Goal: Task Accomplishment & Management: Manage account settings

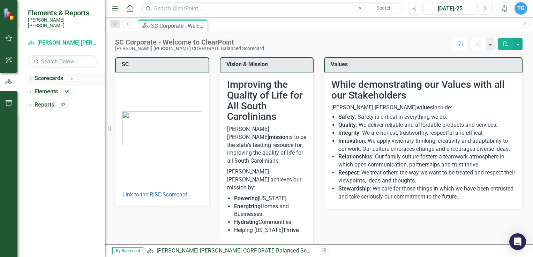
click at [31, 77] on icon at bounding box center [31, 78] width 2 height 3
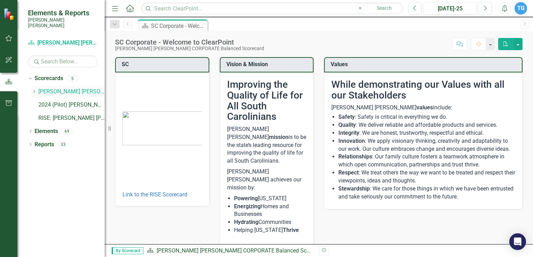
click at [38, 89] on div "Dropdown" at bounding box center [34, 92] width 7 height 6
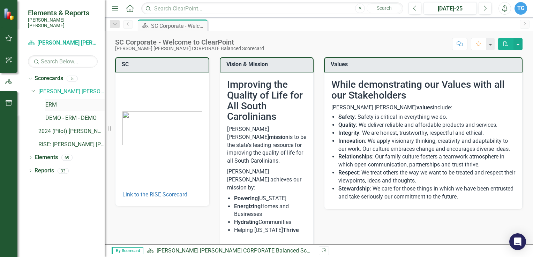
click at [53, 101] on link "ERM" at bounding box center [74, 105] width 59 height 8
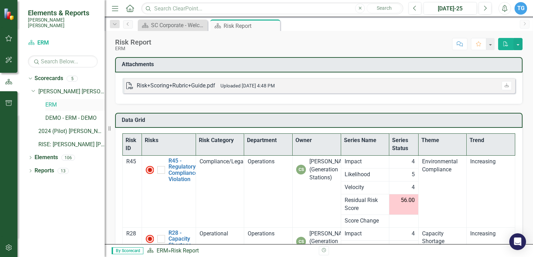
click at [54, 101] on link "ERM" at bounding box center [74, 105] width 59 height 8
click at [32, 157] on icon "Dropdown" at bounding box center [30, 159] width 5 height 4
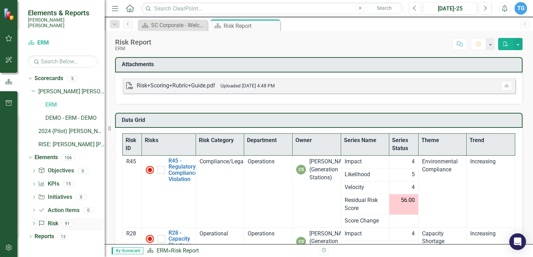
click at [50, 220] on link "Risk Risk" at bounding box center [48, 224] width 20 height 8
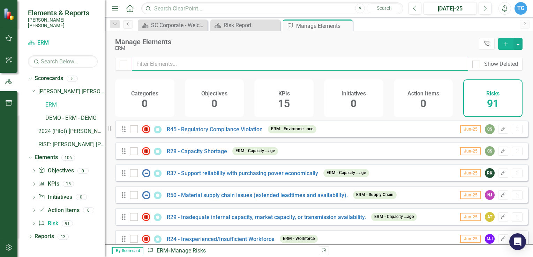
click at [170, 67] on input "text" at bounding box center [300, 64] width 336 height 13
type input "wo"
checkbox input "false"
type input "wor"
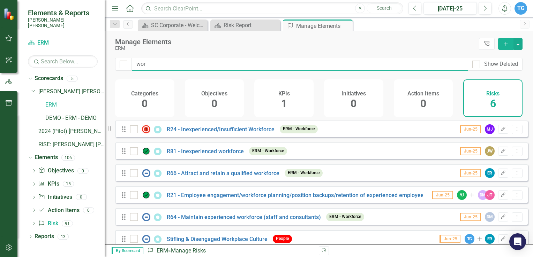
checkbox input "false"
type input "work"
checkbox input "false"
type input "workp"
checkbox input "false"
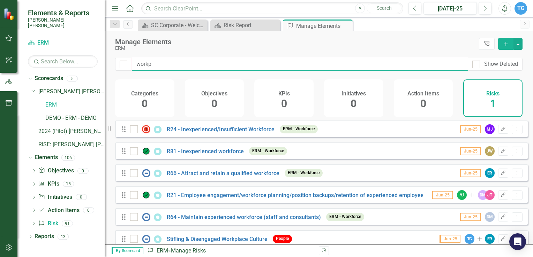
type input "workpl"
checkbox input "false"
type input "workpla"
checkbox input "false"
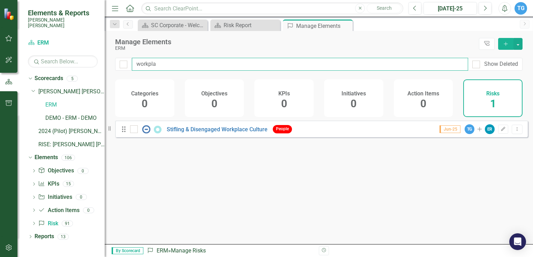
type input "workplac"
checkbox input "false"
type input "workplace"
checkbox input "false"
type input "workplace"
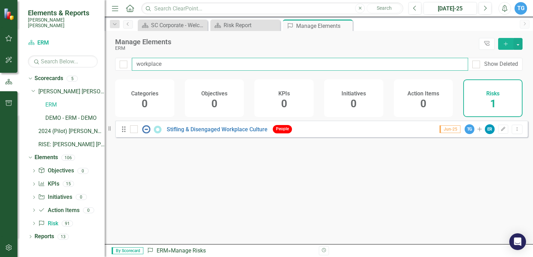
checkbox input "false"
type input "workplace"
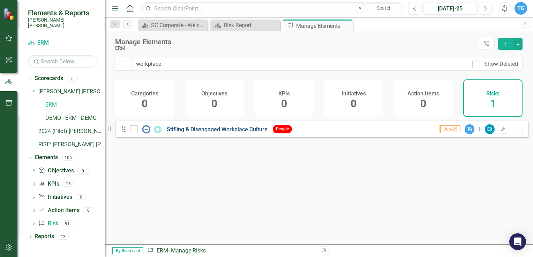
click at [193, 133] on link "Stifling & Disengaged Workplace Culture" at bounding box center [217, 129] width 101 height 7
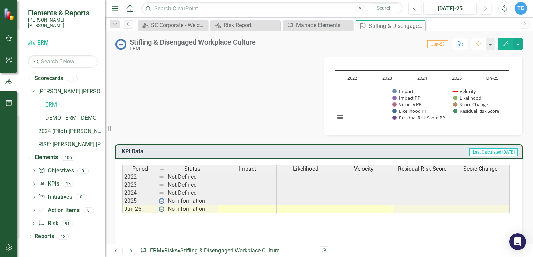
scroll to position [61, 0]
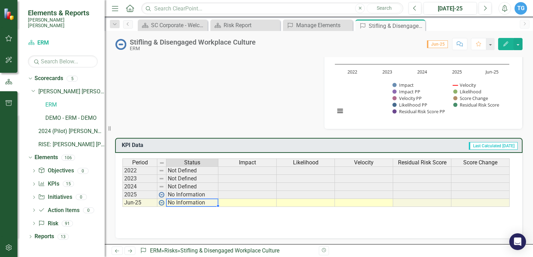
click at [172, 201] on td "No Information" at bounding box center [192, 203] width 52 height 8
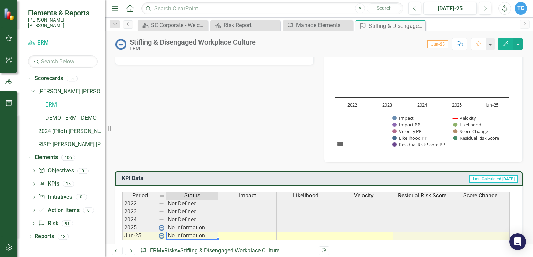
scroll to position [0, 0]
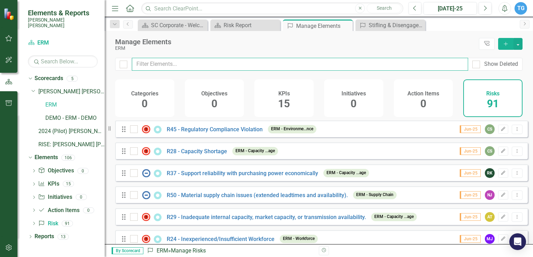
click at [151, 65] on input "text" at bounding box center [300, 64] width 336 height 13
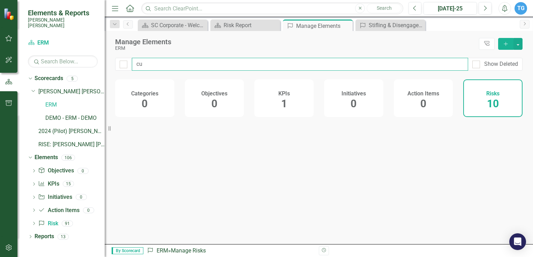
type input "cul"
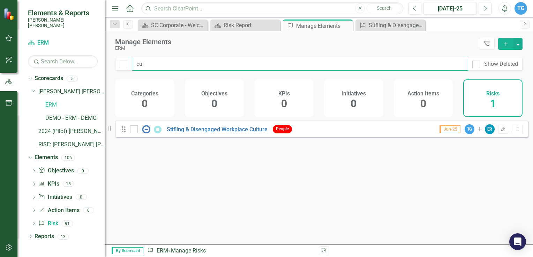
checkbox input "false"
type input "cult"
checkbox input "false"
type input "cultu"
checkbox input "false"
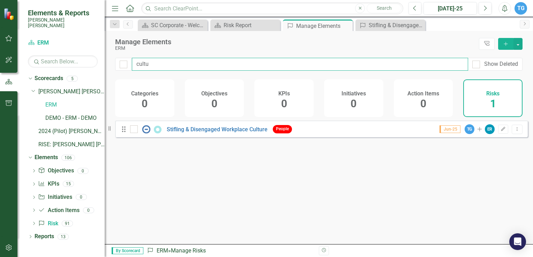
type input "cultur"
checkbox input "false"
type input "culture"
checkbox input "false"
type input "culture"
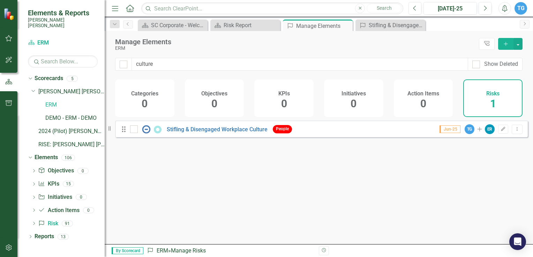
click at [124, 133] on icon "Drag" at bounding box center [123, 129] width 9 height 7
click at [178, 133] on link "Stifling & Disengaged Workplace Culture" at bounding box center [217, 129] width 101 height 7
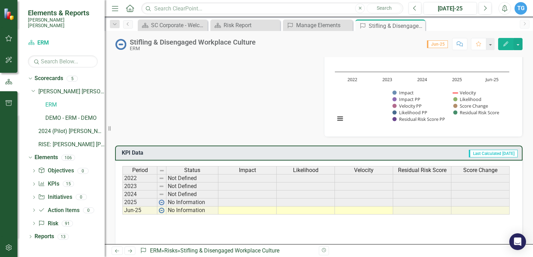
scroll to position [61, 0]
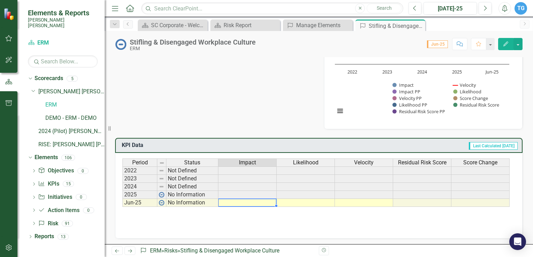
click at [228, 202] on td at bounding box center [247, 203] width 58 height 8
click at [227, 202] on td at bounding box center [247, 203] width 58 height 8
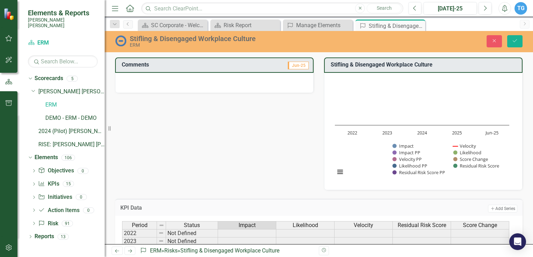
scroll to position [0, 0]
click at [208, 139] on div "Comments Jun-25 Stifling & Disengaged Workplace Culture Chart Combination chart…" at bounding box center [319, 120] width 418 height 142
click at [215, 84] on div at bounding box center [214, 83] width 199 height 20
click at [344, 66] on h3 "Stifling & Disengaged Workplace Culture" at bounding box center [425, 65] width 188 height 6
click at [119, 41] on img at bounding box center [120, 40] width 11 height 11
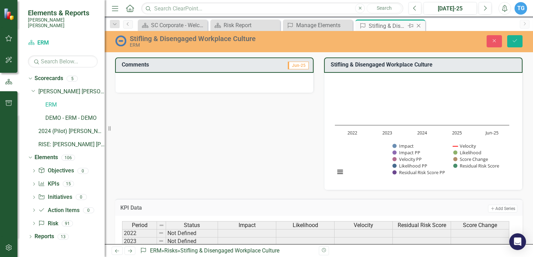
click at [402, 26] on div "Stifling & Disengaged Workplace Culture" at bounding box center [387, 26] width 37 height 9
click at [311, 26] on div "Manage Elements" at bounding box center [319, 25] width 46 height 9
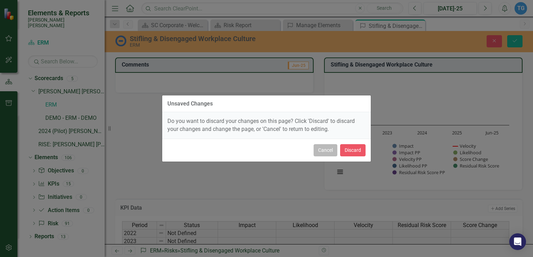
click at [324, 151] on button "Cancel" at bounding box center [326, 150] width 24 height 12
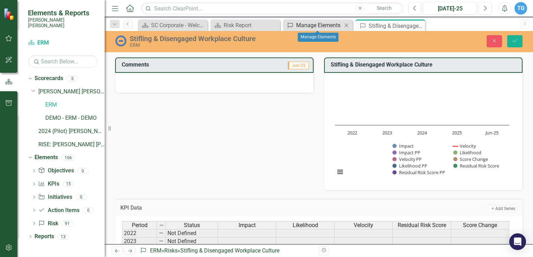
click at [331, 23] on div "Manage Elements" at bounding box center [319, 25] width 46 height 9
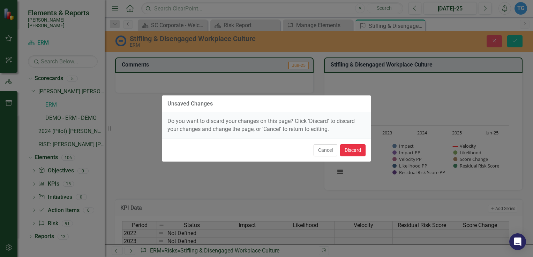
click at [350, 150] on button "Discard" at bounding box center [352, 150] width 25 height 12
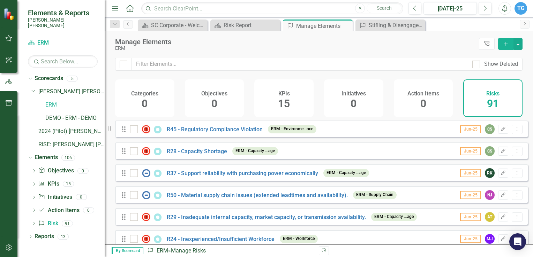
click at [212, 55] on div "Manage Elements ERM Tree Explorer Add" at bounding box center [319, 44] width 428 height 27
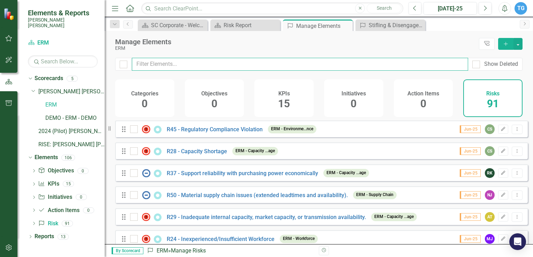
click at [201, 64] on input "text" at bounding box center [300, 64] width 336 height 13
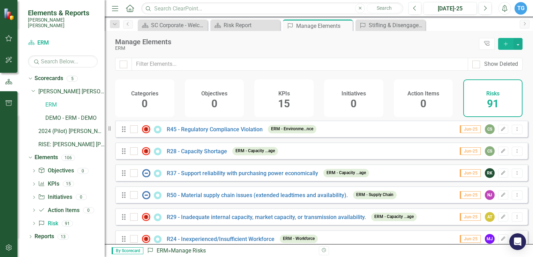
click at [489, 95] on h4 "Risks" at bounding box center [492, 94] width 13 height 6
click at [29, 157] on icon at bounding box center [30, 158] width 3 height 2
click at [29, 157] on icon "Dropdown" at bounding box center [30, 159] width 5 height 4
click at [53, 221] on link "Risk Risk" at bounding box center [48, 224] width 20 height 8
click at [493, 100] on span "91" at bounding box center [493, 104] width 12 height 12
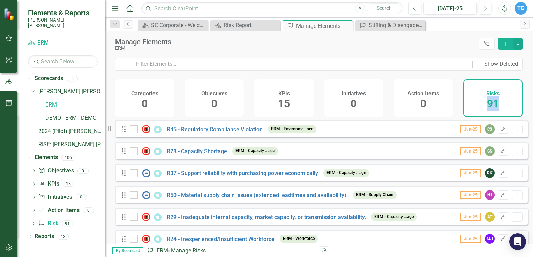
click at [493, 100] on span "91" at bounding box center [493, 104] width 12 height 12
click at [493, 98] on span "91" at bounding box center [493, 104] width 12 height 12
click at [372, 21] on div "Stifling & Disengaged Workplace Culture" at bounding box center [392, 25] width 46 height 9
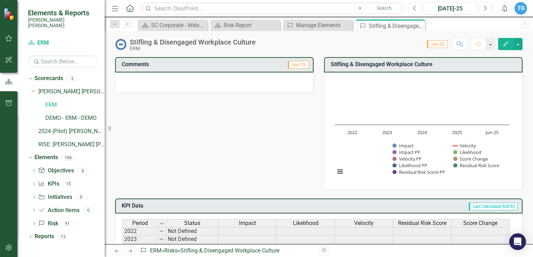
click at [505, 42] on icon "Edit" at bounding box center [506, 44] width 6 height 5
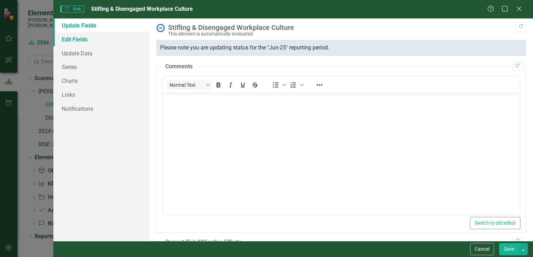
click at [83, 40] on link "Edit Fields" at bounding box center [101, 39] width 96 height 14
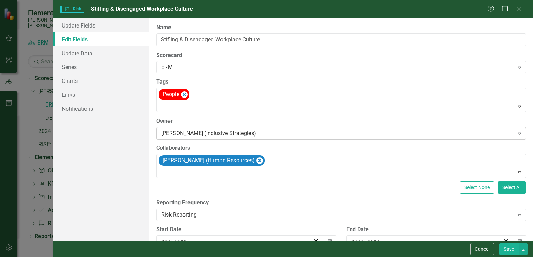
click at [204, 131] on div "[PERSON_NAME] (Inclusive Strategies)" at bounding box center [337, 133] width 353 height 8
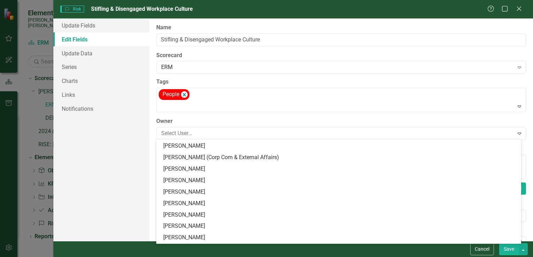
scroll to position [7083, 0]
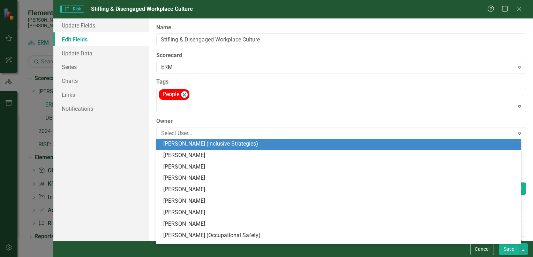
click at [210, 142] on div "[PERSON_NAME] (Inclusive Strategies)" at bounding box center [340, 144] width 354 height 8
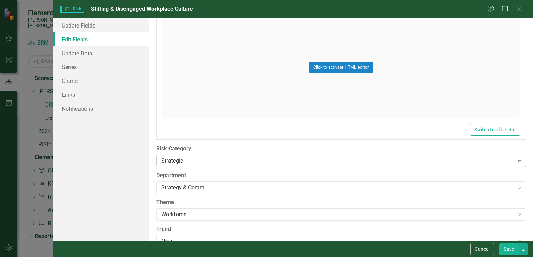
scroll to position [331, 0]
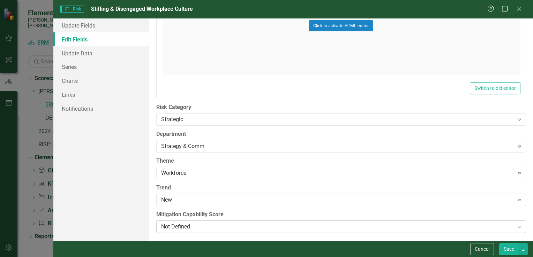
click at [516, 226] on icon "Expand" at bounding box center [519, 227] width 7 height 6
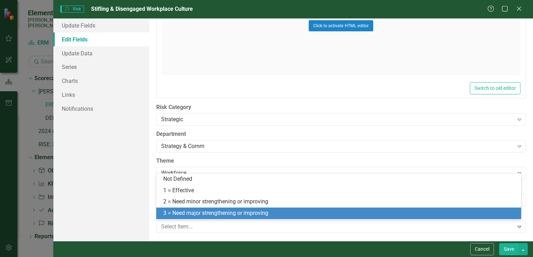
click at [199, 213] on div "3 = Need major strengthening or improving" at bounding box center [340, 214] width 354 height 8
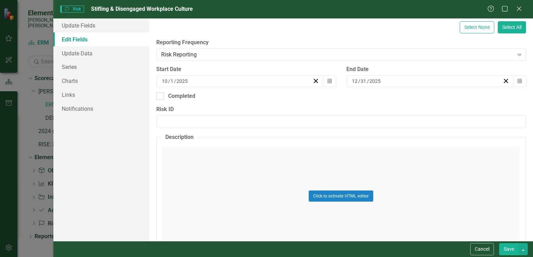
scroll to position [157, 0]
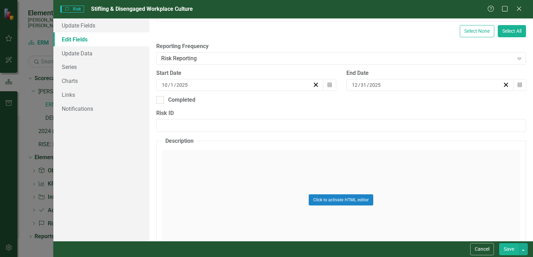
click at [200, 173] on div "Click to activate HTML editor" at bounding box center [341, 199] width 359 height 99
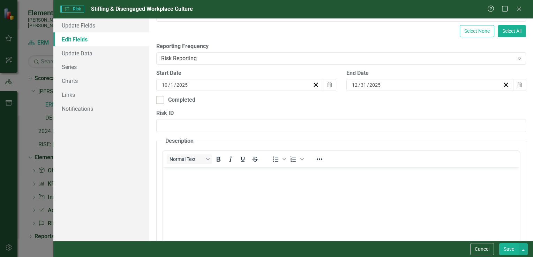
scroll to position [0, 0]
click at [178, 176] on p "Rich Text Area. Press ALT-0 for help." at bounding box center [341, 173] width 354 height 8
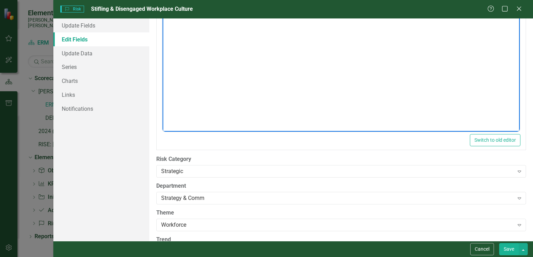
scroll to position [366, 0]
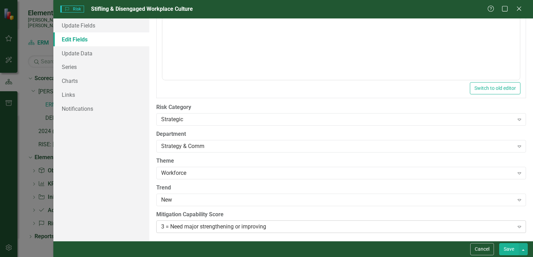
click at [516, 225] on icon "Expand" at bounding box center [519, 227] width 7 height 6
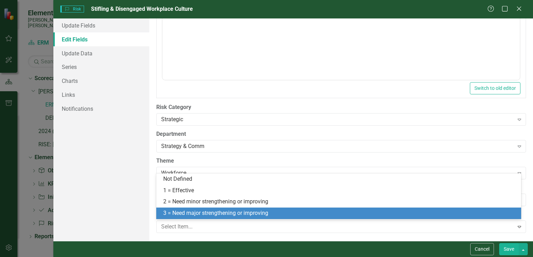
click at [220, 215] on div "3 = Need major strengthening or improving" at bounding box center [340, 214] width 354 height 8
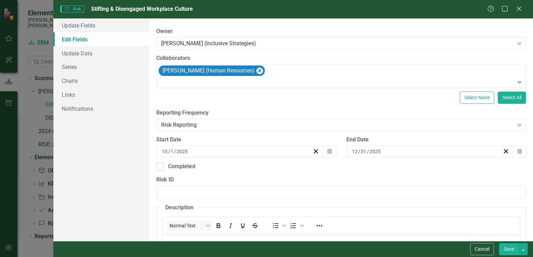
scroll to position [87, 0]
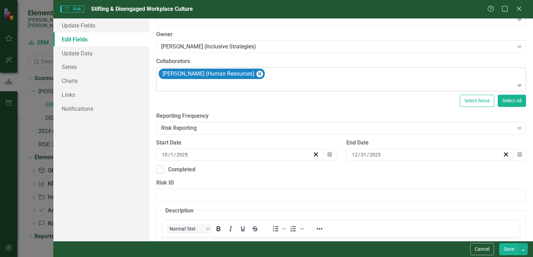
click at [518, 86] on icon at bounding box center [519, 86] width 3 height 2
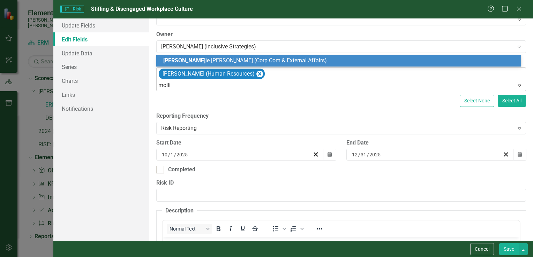
type input "[PERSON_NAME]"
click at [215, 60] on span "[PERSON_NAME] (Corp Com & External Affairs)" at bounding box center [242, 60] width 158 height 7
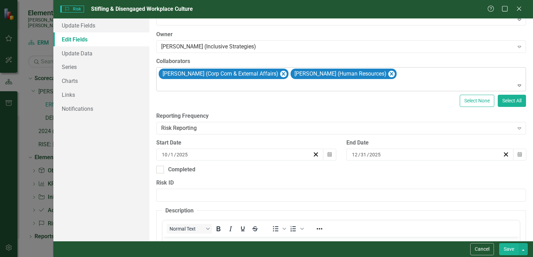
click at [516, 83] on icon "Expand" at bounding box center [519, 86] width 7 height 6
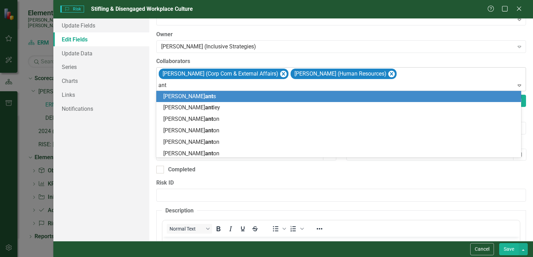
type input "anth"
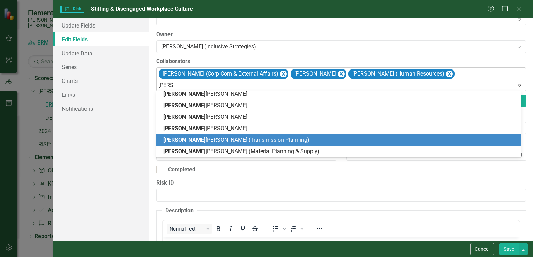
scroll to position [0, 0]
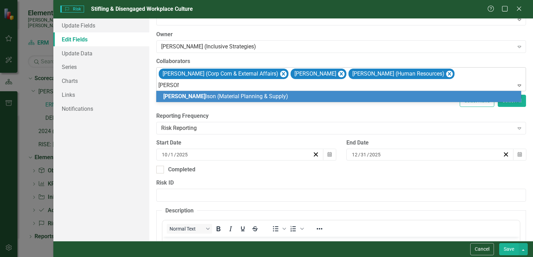
type input "[PERSON_NAME]"
click at [161, 96] on div "[PERSON_NAME] son (Material Planning & Supply)" at bounding box center [338, 97] width 365 height 12
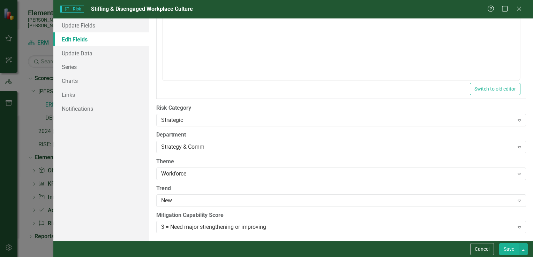
scroll to position [379, 0]
click at [271, 227] on div "3 = Need major strengthening or improving" at bounding box center [337, 227] width 353 height 8
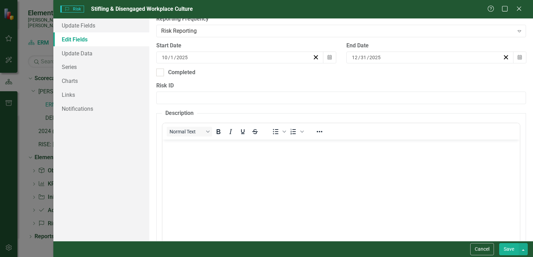
scroll to position [209, 0]
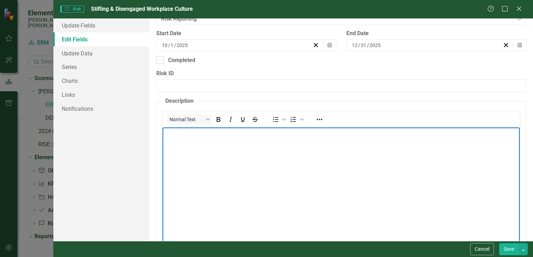
click at [245, 155] on body "Rich Text Area. Press ALT-0 for help." at bounding box center [340, 180] width 357 height 105
click at [319, 118] on icon "Reveal or hide additional toolbar items" at bounding box center [319, 119] width 8 height 8
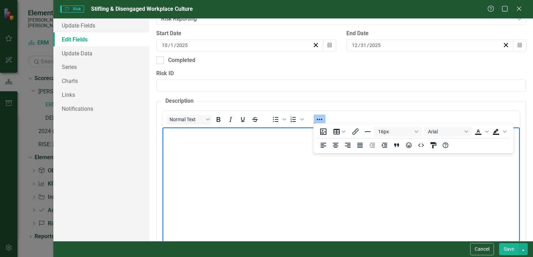
click at [184, 143] on body "Rich Text Area. Press ALT-0 for help." at bounding box center [340, 180] width 357 height 105
click at [200, 149] on body "Rich Text Area. Press ALT-0 for help." at bounding box center [340, 180] width 357 height 105
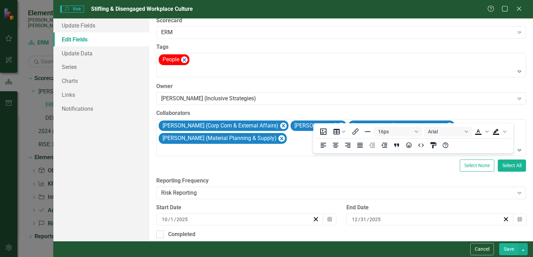
scroll to position [0, 0]
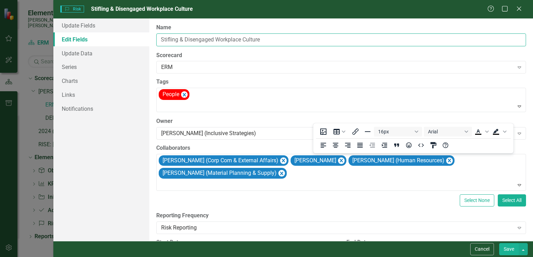
drag, startPoint x: 227, startPoint y: 38, endPoint x: 240, endPoint y: 38, distance: 12.2
click at [240, 38] on input "Stifling & Disengaged Workplace Culture" at bounding box center [341, 39] width 370 height 13
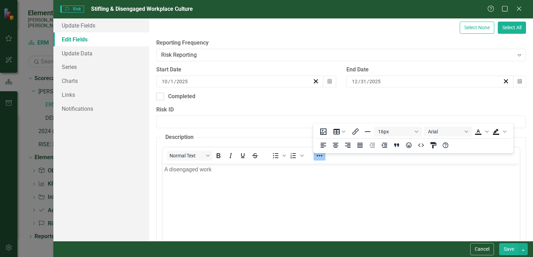
scroll to position [174, 0]
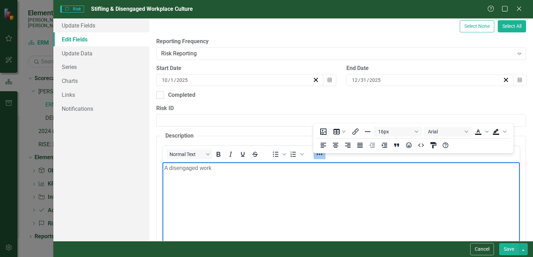
click at [220, 168] on p "A disengaged work" at bounding box center [341, 168] width 354 height 8
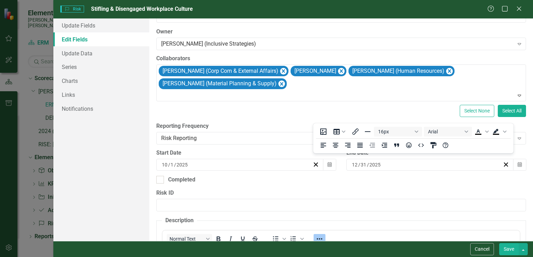
scroll to position [0, 0]
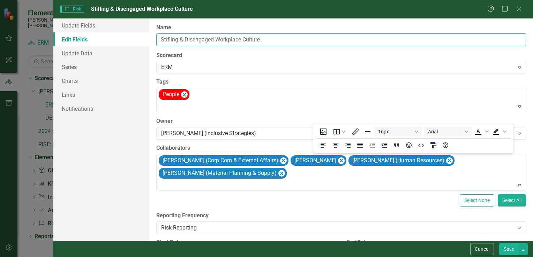
drag, startPoint x: 216, startPoint y: 38, endPoint x: 292, endPoint y: 47, distance: 76.3
click at [292, 47] on div "ClearPoint Can Do More! How ClearPoint Can Help Close Enterprise plans can auto…" at bounding box center [341, 129] width 384 height 223
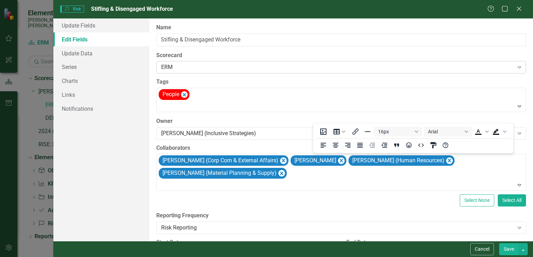
click at [283, 71] on div "ERM" at bounding box center [337, 68] width 353 height 8
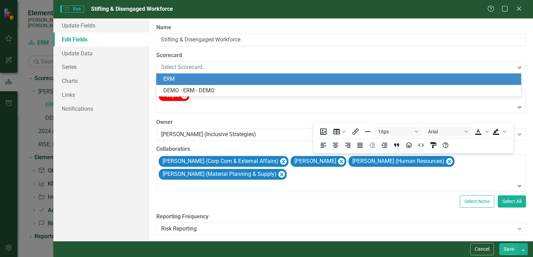
click at [181, 79] on div "ERM" at bounding box center [340, 79] width 354 height 8
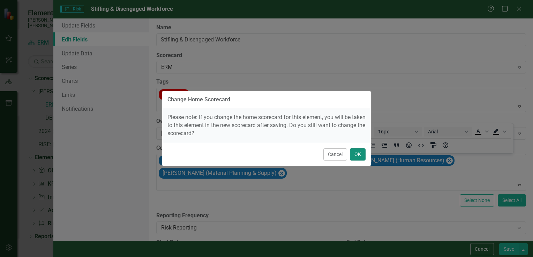
click at [359, 152] on button "OK" at bounding box center [358, 155] width 16 height 12
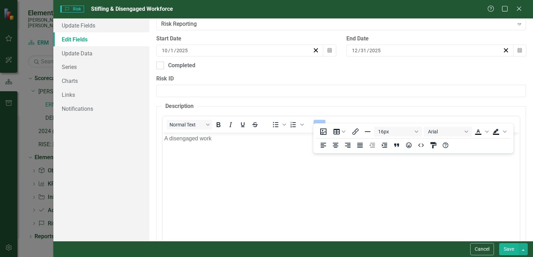
scroll to position [209, 0]
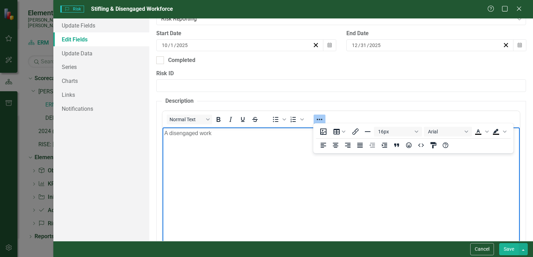
click at [218, 134] on p "A disengaged work" at bounding box center [341, 133] width 354 height 8
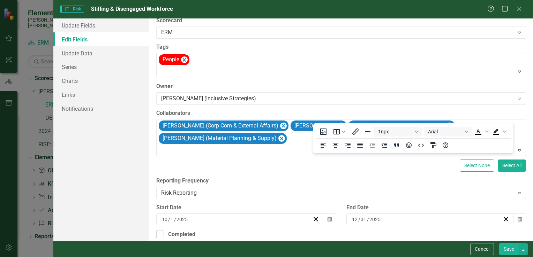
scroll to position [0, 0]
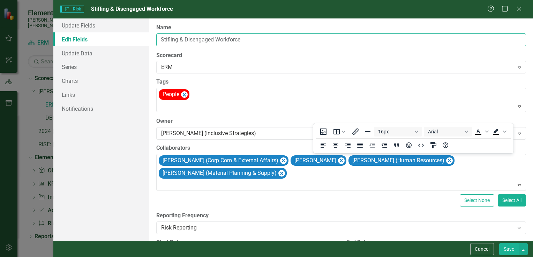
drag, startPoint x: 227, startPoint y: 39, endPoint x: 292, endPoint y: 40, distance: 64.6
click at [292, 40] on input "Stifling & Disengaged Workforce" at bounding box center [341, 39] width 370 height 13
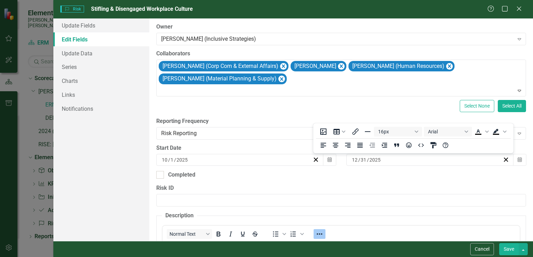
scroll to position [140, 0]
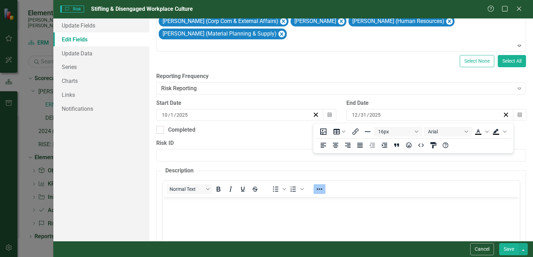
type input "Stifling & Disengaged Workplace Culture"
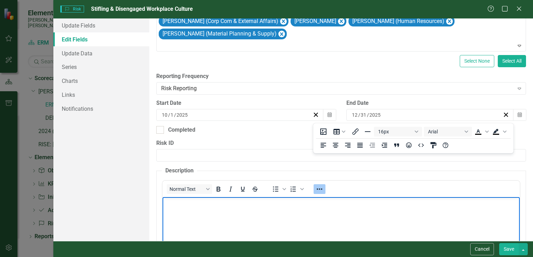
click at [170, 205] on p "Rich Text Area. Press ALT-0 for help." at bounding box center [341, 203] width 354 height 8
click at [281, 202] on p "Employees in a disengaged work environment results in decreased productivity an…" at bounding box center [341, 203] width 354 height 8
click at [279, 204] on p "Employees in a disengaged work environment results in decreased productivity an…" at bounding box center [341, 203] width 354 height 8
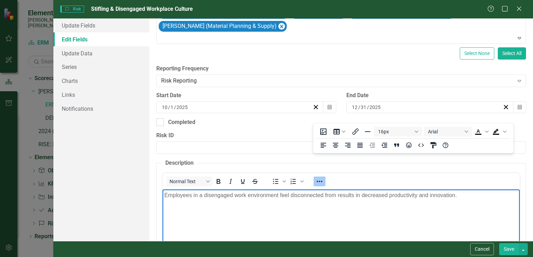
scroll to position [174, 0]
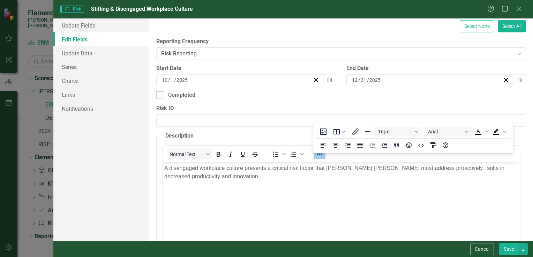
click at [509, 247] on button "Save" at bounding box center [509, 250] width 20 height 12
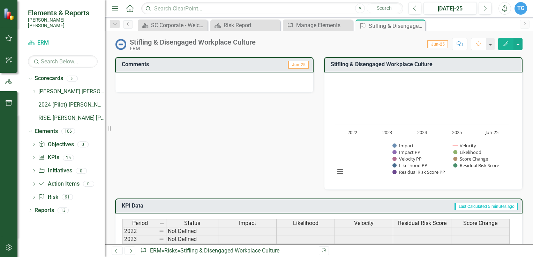
click at [234, 119] on div "Comments Jun-25 Stifling & Disengaged Workplace Culture Chart Combination chart…" at bounding box center [319, 119] width 418 height 142
